Goal: Information Seeking & Learning: Learn about a topic

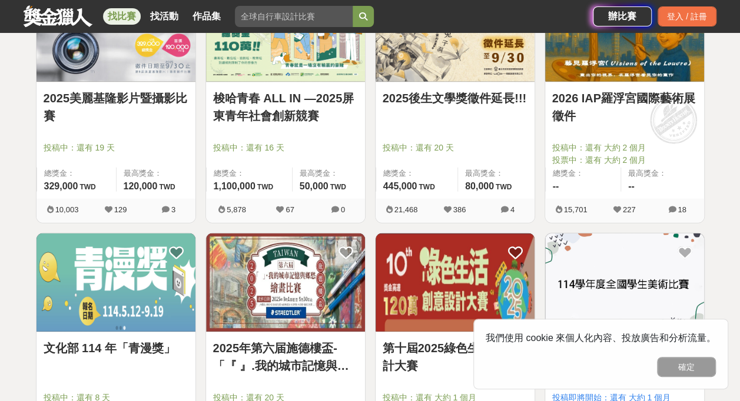
scroll to position [1354, 0]
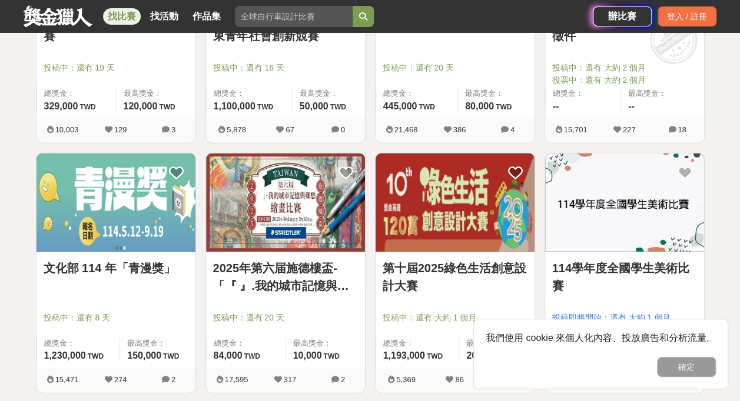
click at [97, 268] on link "文化部 114 年「青漫獎」" at bounding box center [116, 269] width 145 height 18
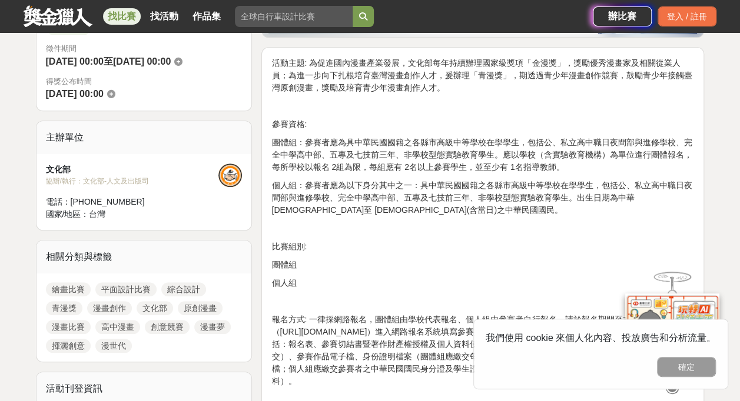
scroll to position [353, 0]
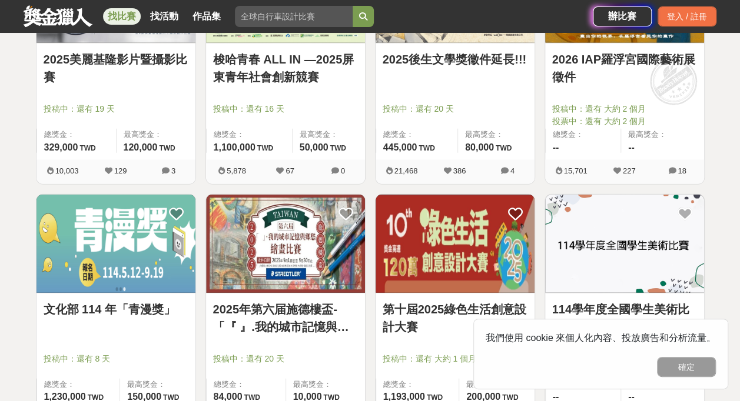
scroll to position [1354, 0]
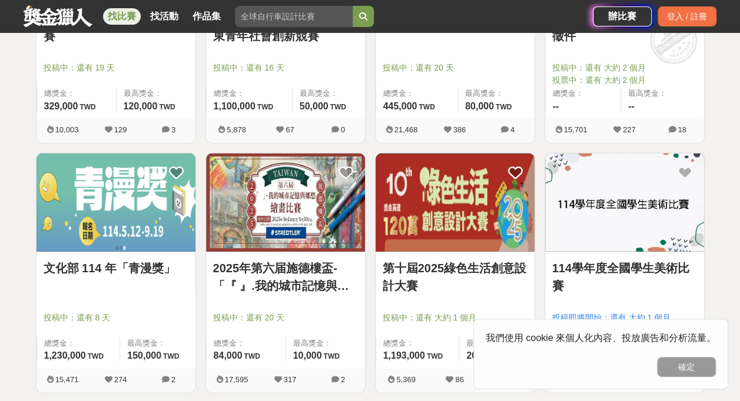
click at [326, 278] on link "2025年第六届施德樓盃-「『 』.我的城市記憶與鄉愁」繪畫比賽" at bounding box center [285, 277] width 145 height 35
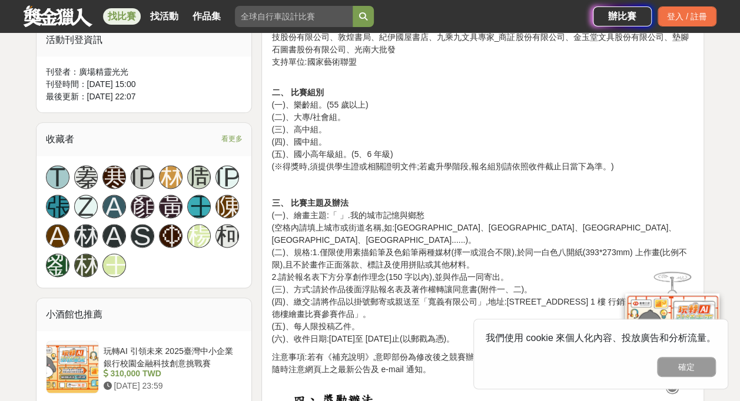
scroll to position [706, 0]
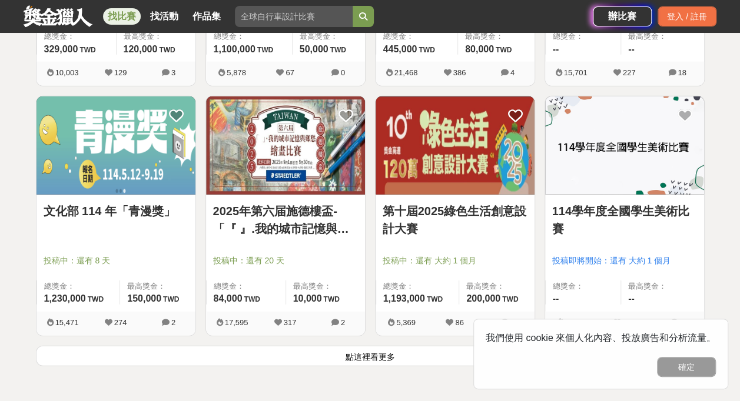
scroll to position [1471, 0]
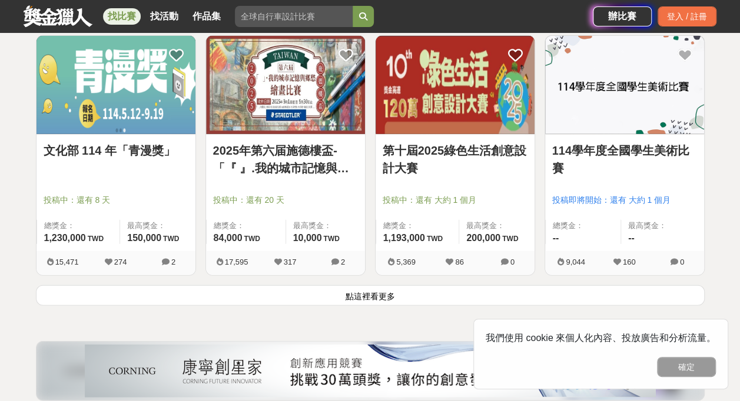
click at [622, 151] on link "114學年度全國學生美術比賽" at bounding box center [624, 159] width 145 height 35
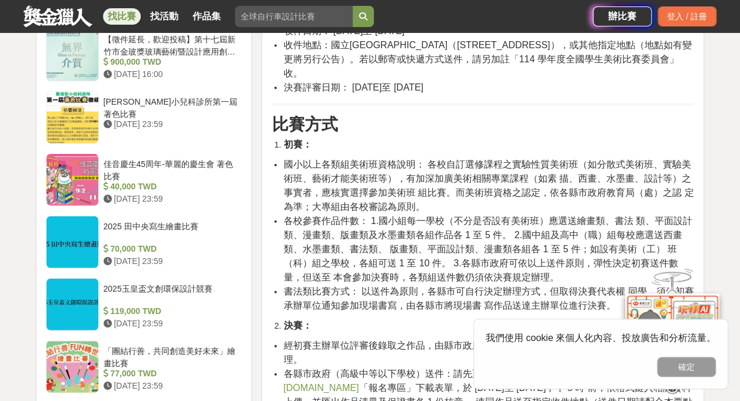
scroll to position [1295, 0]
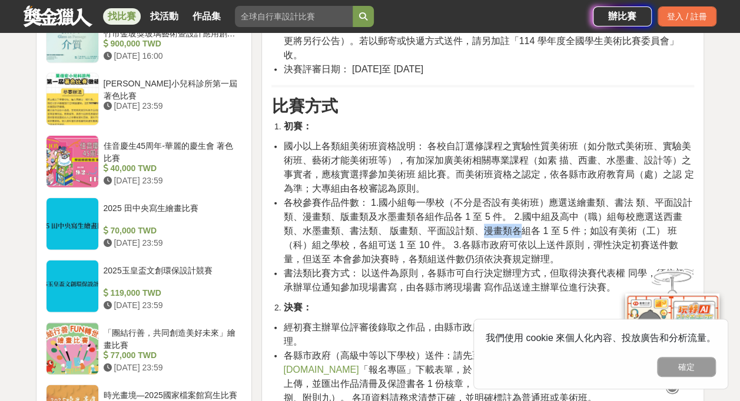
drag, startPoint x: 486, startPoint y: 217, endPoint x: 521, endPoint y: 214, distance: 35.4
click at [521, 214] on span "各校參賽作品件數： 1.國小組每一學校（不分是否設有美術班）應選送繪畫類、書法 類、平面設計類、漫畫類、版畫類及水墨畫類各組作品各 1 至 5 件。 2.國中…" at bounding box center [487, 231] width 408 height 67
drag, startPoint x: 521, startPoint y: 214, endPoint x: 448, endPoint y: 257, distance: 84.9
click at [448, 268] on span "書法類比賽方式： 以送件為原則，各縣市可自行決定辦理方式，但取得決賽代表權 同學，須依初賽承辦單位通知參加現場書寫，由各縣市將現場書 寫作品送達主辦單位進行決…" at bounding box center [488, 280] width 410 height 24
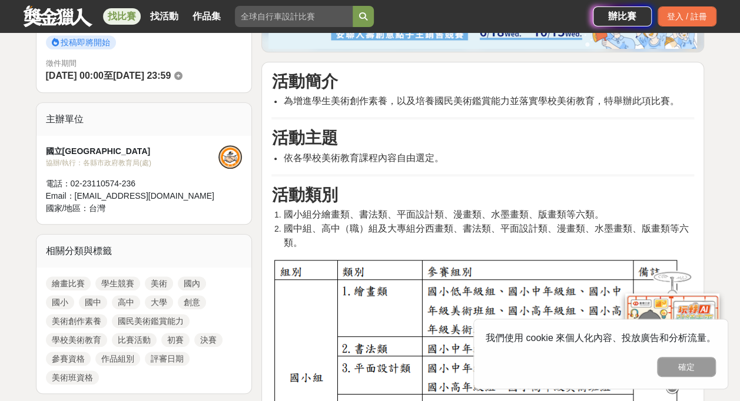
scroll to position [353, 0]
